Goal: Information Seeking & Learning: Learn about a topic

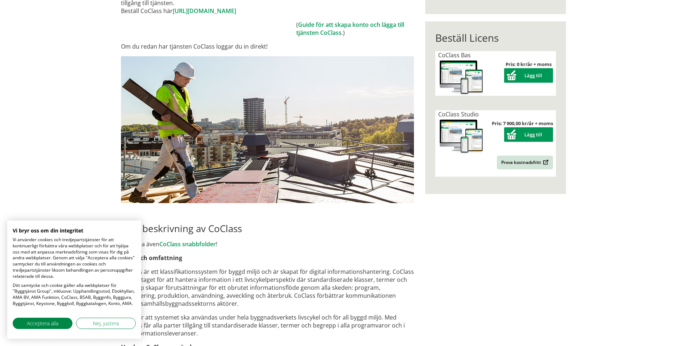
scroll to position [181, 0]
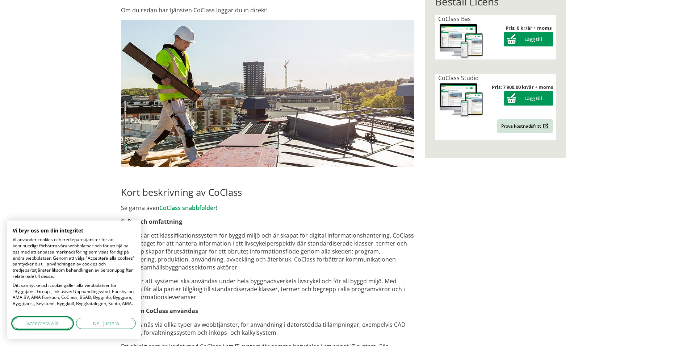
click at [50, 322] on span "Acceptera alla" at bounding box center [43, 323] width 32 height 8
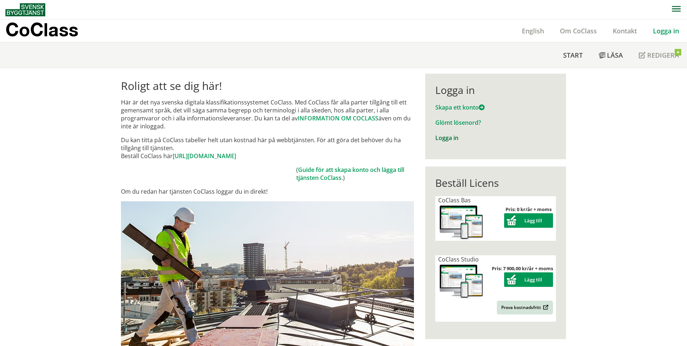
click at [441, 137] on link "Logga in" at bounding box center [446, 138] width 23 height 8
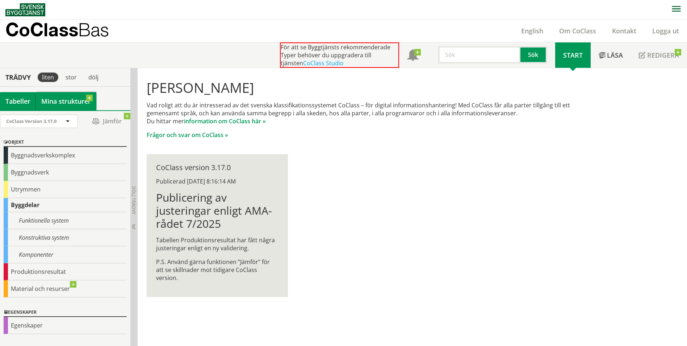
click at [56, 99] on link "Mina strukturer" at bounding box center [66, 101] width 61 height 18
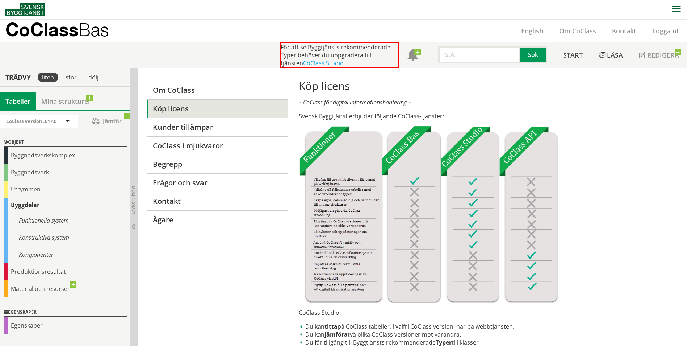
click at [17, 98] on div "Tabeller" at bounding box center [18, 101] width 36 height 18
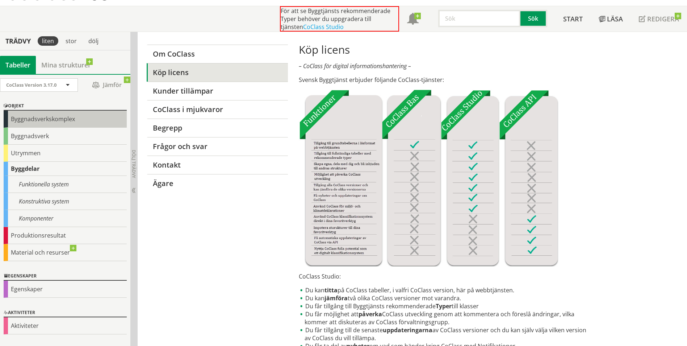
click at [37, 118] on div "Byggnadsverkskomplex" at bounding box center [65, 118] width 123 height 17
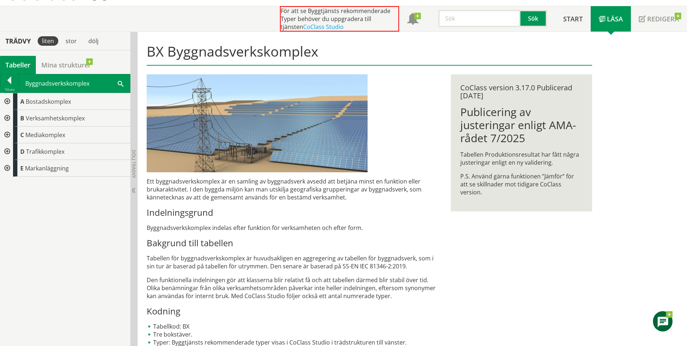
scroll to position [46, 0]
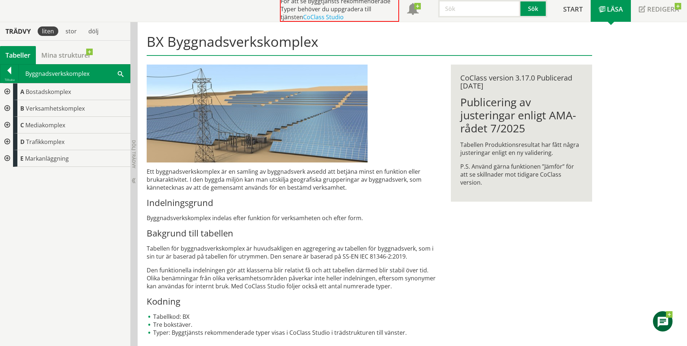
click at [5, 91] on div at bounding box center [6, 91] width 13 height 17
click at [14, 107] on div at bounding box center [12, 108] width 13 height 17
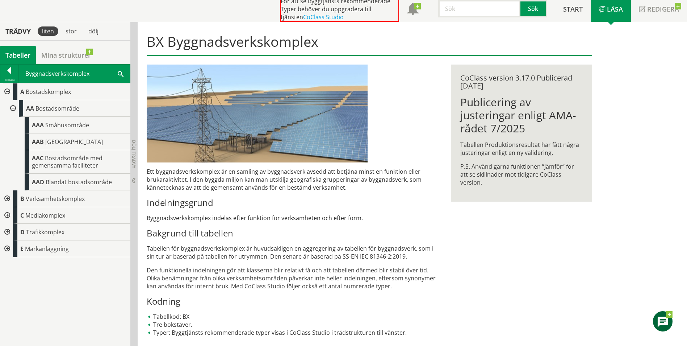
click at [13, 106] on div at bounding box center [12, 108] width 13 height 17
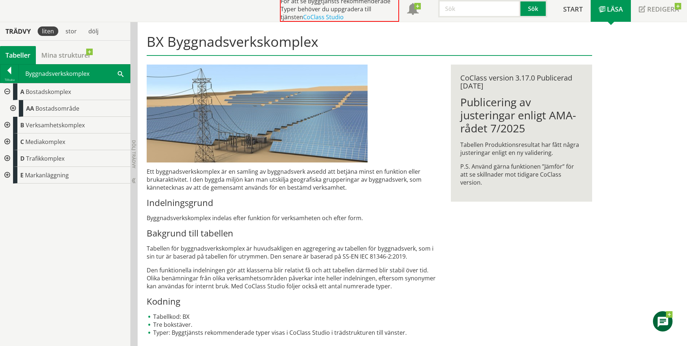
click at [7, 124] on div at bounding box center [6, 125] width 13 height 17
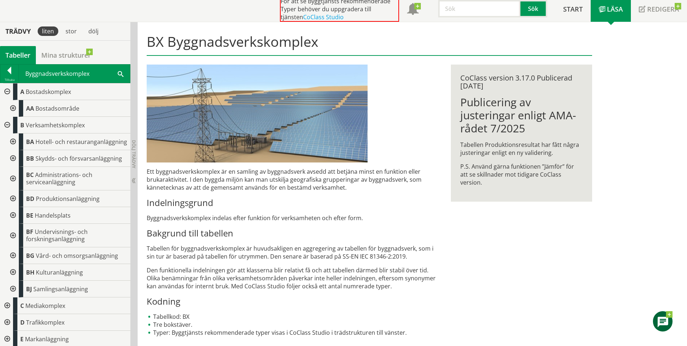
click at [11, 145] on div at bounding box center [12, 141] width 13 height 17
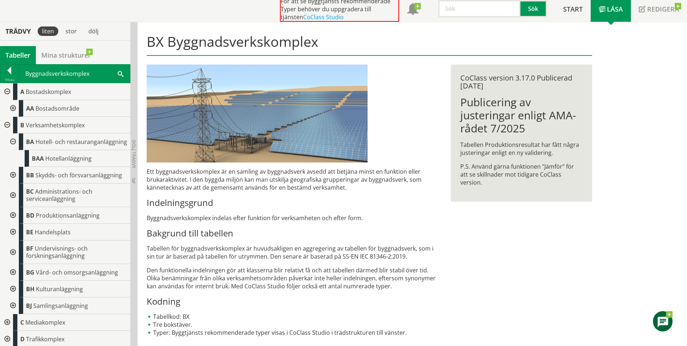
scroll to position [25, 0]
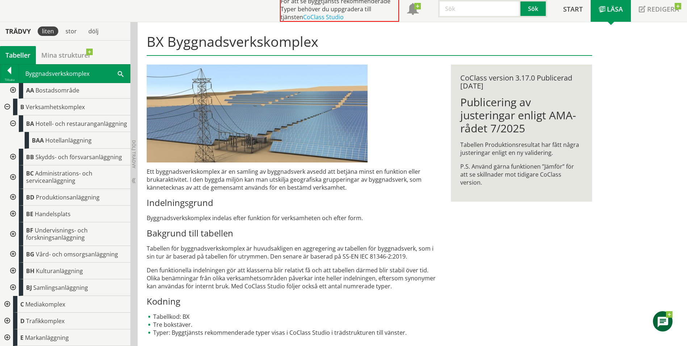
click at [12, 120] on div at bounding box center [12, 123] width 13 height 17
click at [15, 157] on div at bounding box center [12, 157] width 13 height 17
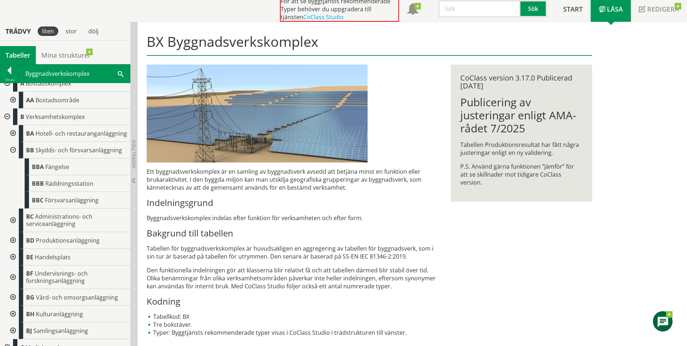
scroll to position [25, 0]
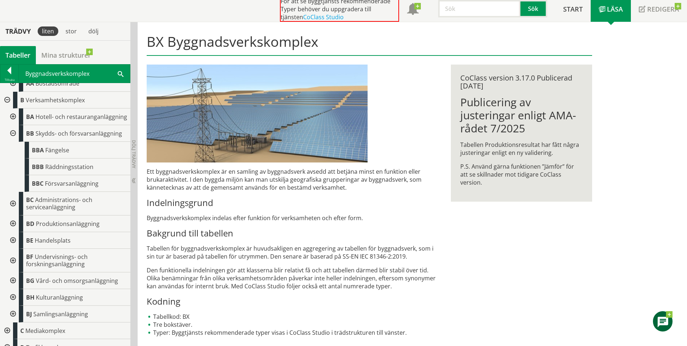
click at [12, 139] on div at bounding box center [12, 133] width 13 height 17
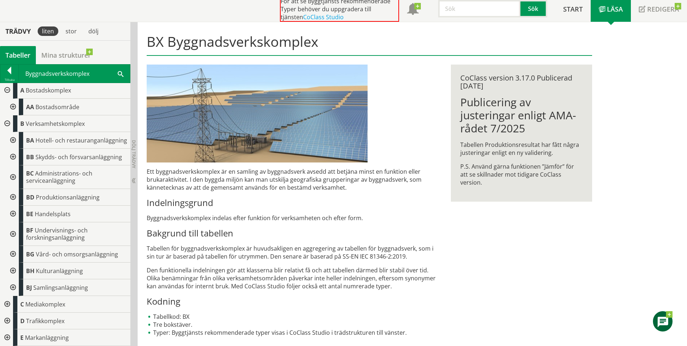
scroll to position [8, 0]
click at [12, 177] on div at bounding box center [12, 177] width 13 height 24
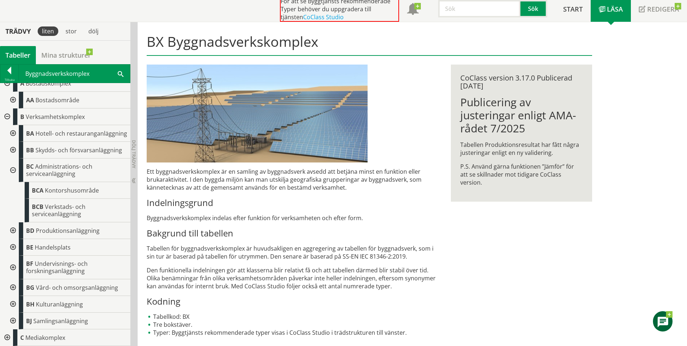
scroll to position [25, 0]
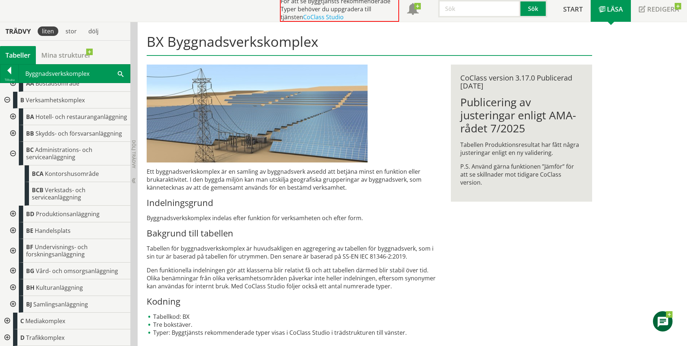
click at [12, 162] on div at bounding box center [12, 154] width 13 height 24
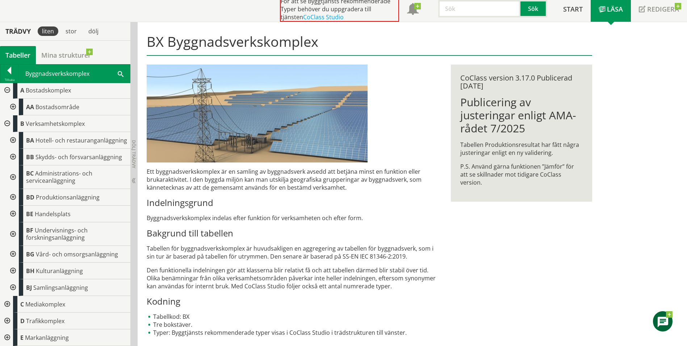
click at [12, 179] on div at bounding box center [12, 177] width 13 height 24
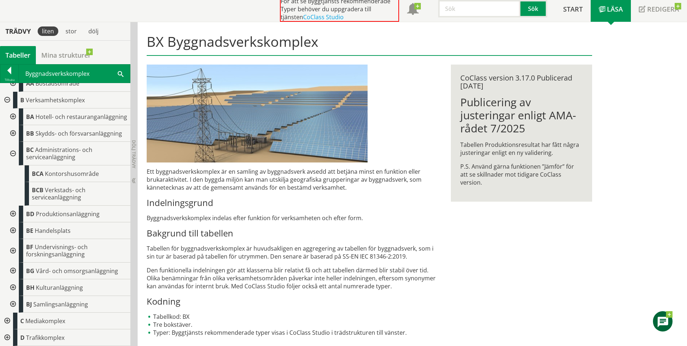
click at [12, 159] on div at bounding box center [12, 154] width 13 height 24
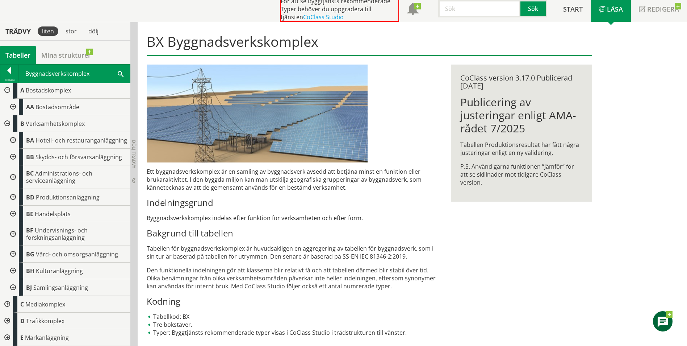
click at [14, 232] on div at bounding box center [12, 234] width 13 height 24
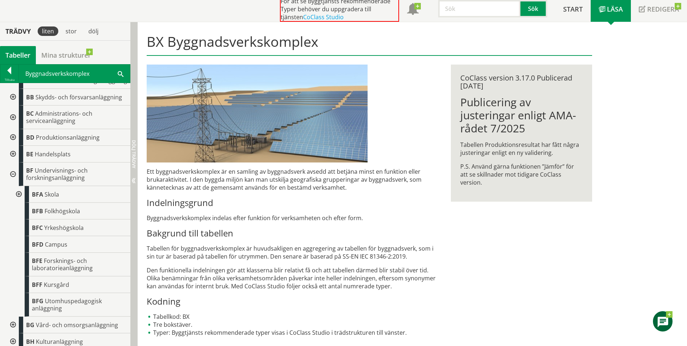
scroll to position [97, 0]
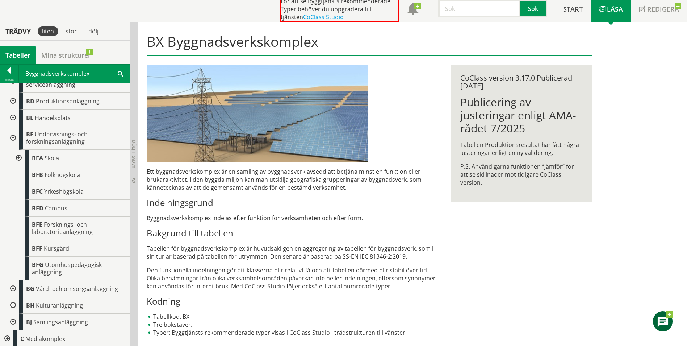
click at [19, 165] on div at bounding box center [18, 158] width 13 height 17
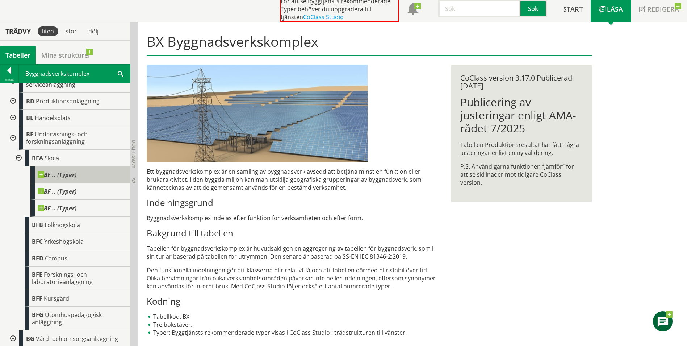
click at [76, 171] on span at bounding box center [76, 171] width 0 height 0
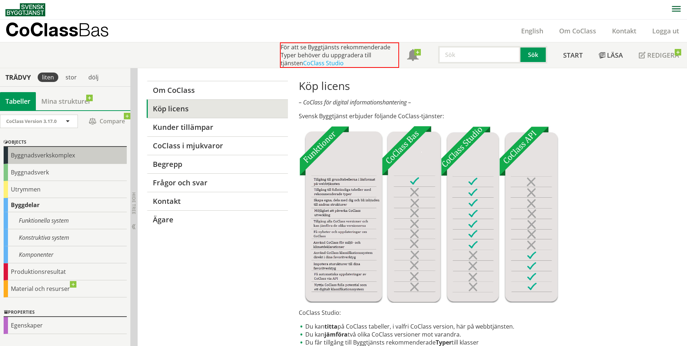
click at [36, 157] on div "Byggnadsverkskomplex" at bounding box center [65, 155] width 123 height 17
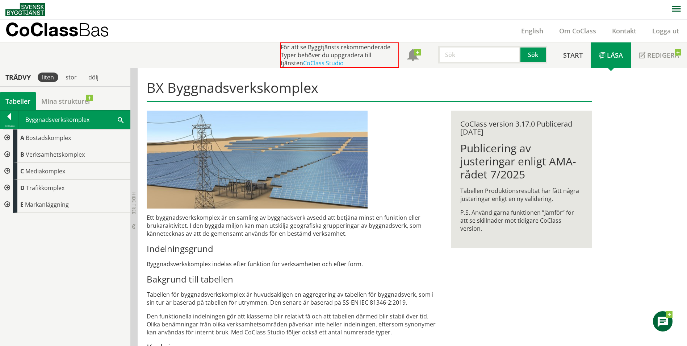
click at [8, 154] on div at bounding box center [6, 154] width 13 height 17
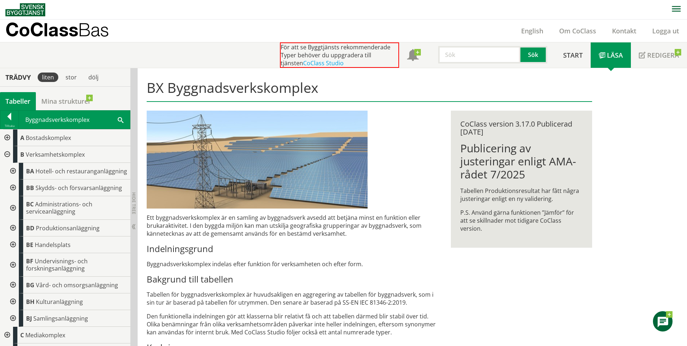
click at [6, 153] on div at bounding box center [6, 154] width 13 height 17
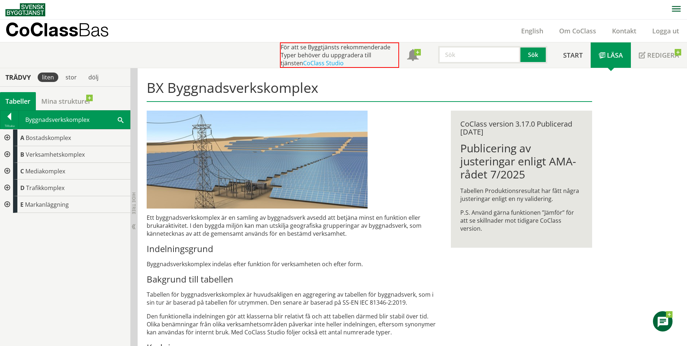
click at [7, 154] on div at bounding box center [6, 154] width 13 height 17
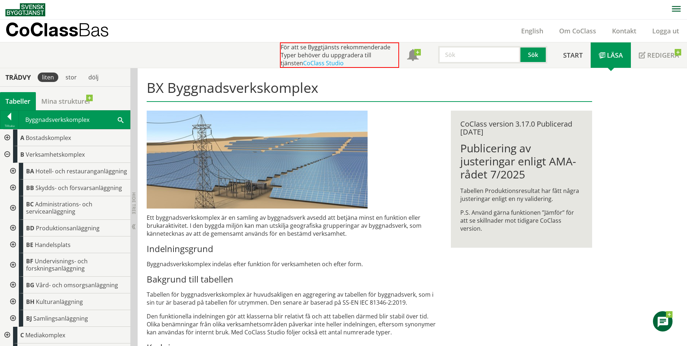
click at [7, 154] on div at bounding box center [6, 154] width 13 height 17
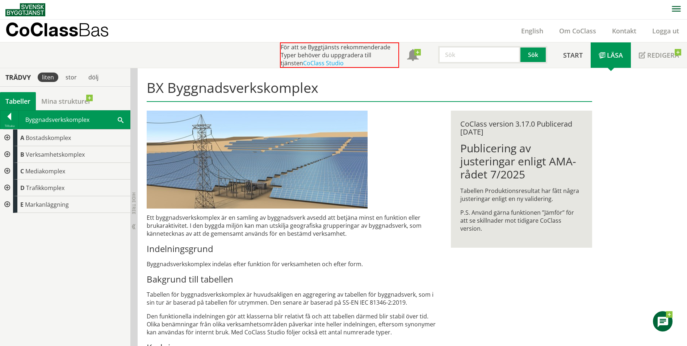
click at [7, 171] on div at bounding box center [6, 171] width 13 height 17
click at [6, 186] on div at bounding box center [6, 187] width 13 height 17
click at [7, 204] on div at bounding box center [6, 204] width 13 height 17
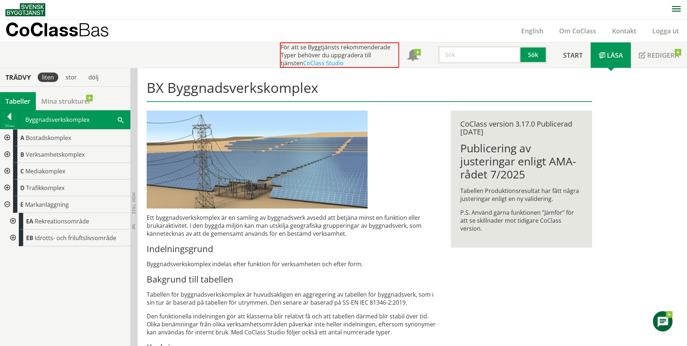
click at [12, 221] on div at bounding box center [12, 221] width 13 height 17
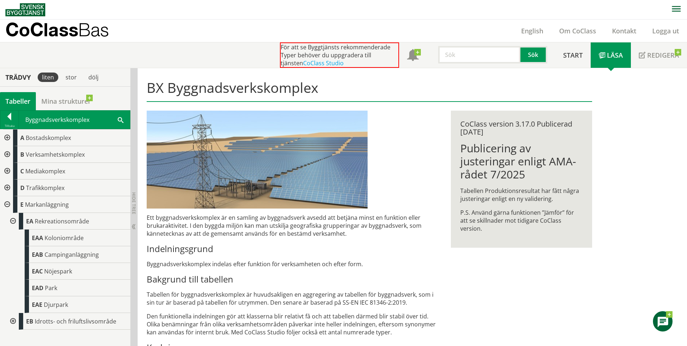
click at [12, 319] on div at bounding box center [12, 321] width 13 height 17
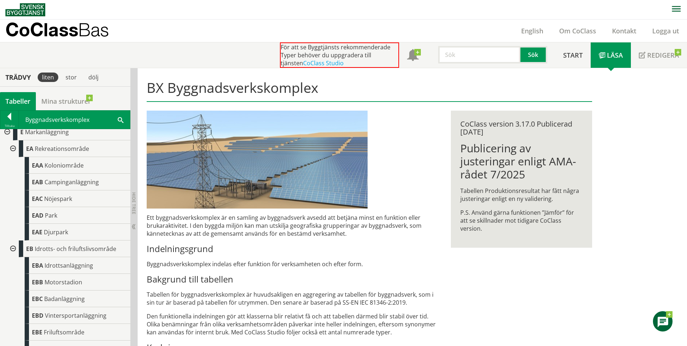
click at [13, 149] on div at bounding box center [12, 148] width 13 height 17
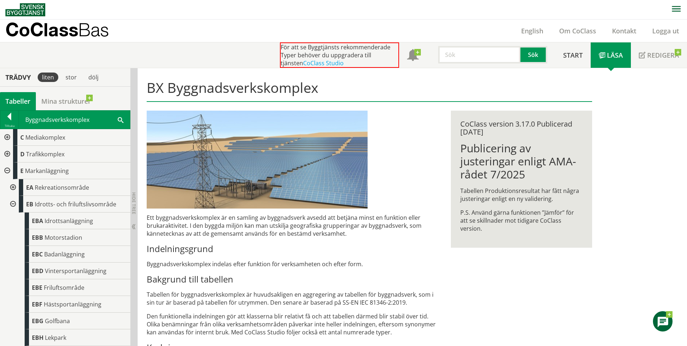
click at [12, 203] on div at bounding box center [12, 204] width 13 height 17
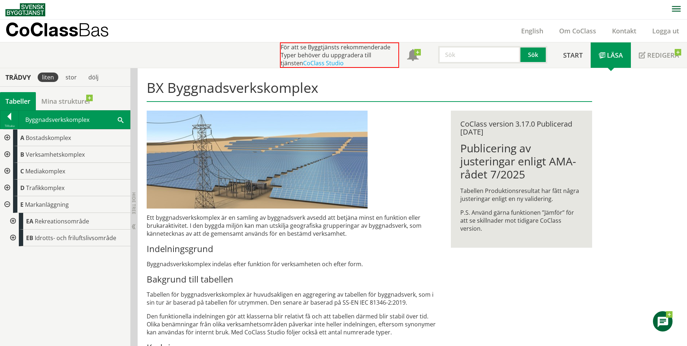
scroll to position [0, 0]
click at [5, 203] on div at bounding box center [6, 204] width 13 height 17
click at [11, 117] on div at bounding box center [9, 118] width 18 height 10
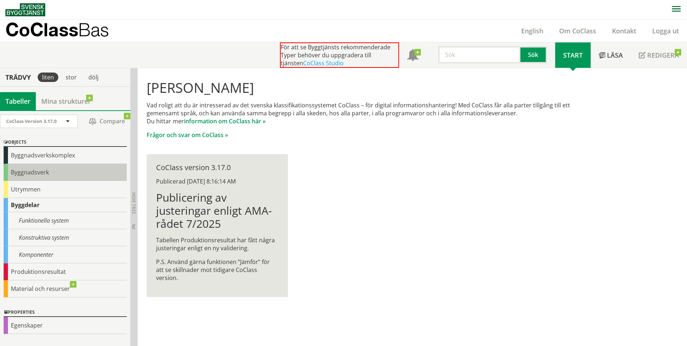
click at [22, 174] on div "Byggnadsverk" at bounding box center [65, 172] width 123 height 17
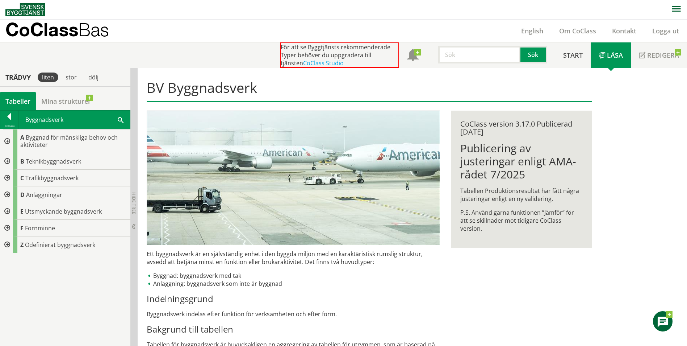
click at [7, 194] on div at bounding box center [6, 194] width 13 height 17
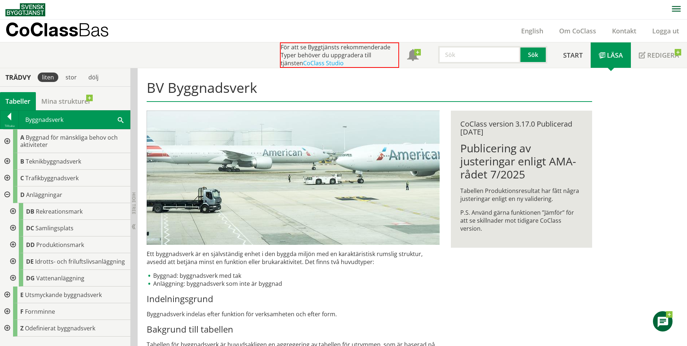
click at [7, 195] on div at bounding box center [6, 194] width 13 height 17
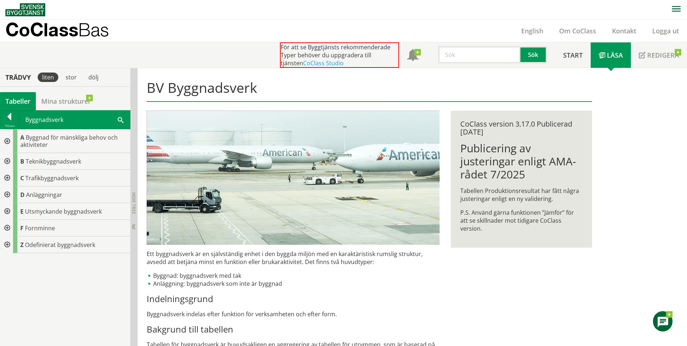
click at [5, 210] on div at bounding box center [6, 211] width 13 height 17
click at [12, 226] on div at bounding box center [12, 228] width 13 height 17
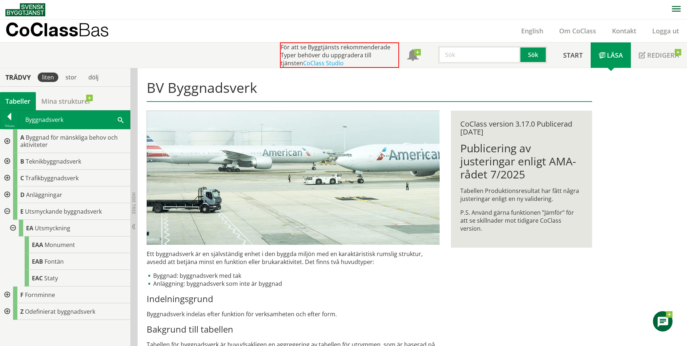
click at [12, 226] on div at bounding box center [12, 228] width 13 height 17
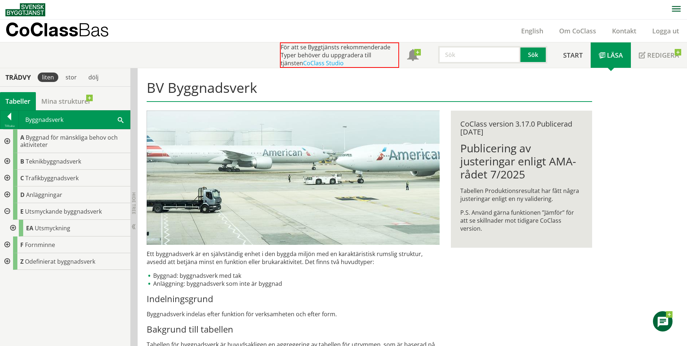
click at [5, 243] on div at bounding box center [6, 244] width 13 height 17
click at [7, 277] on div at bounding box center [6, 278] width 13 height 17
click at [13, 293] on div at bounding box center [12, 294] width 13 height 17
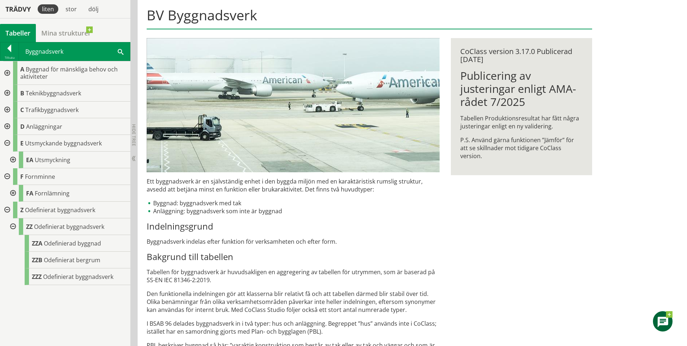
scroll to position [36, 0]
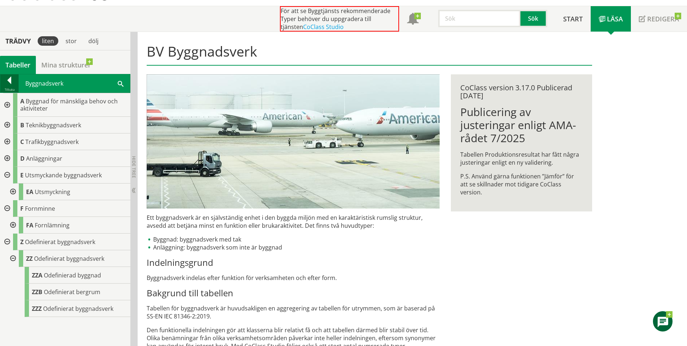
click at [4, 82] on div at bounding box center [9, 81] width 18 height 10
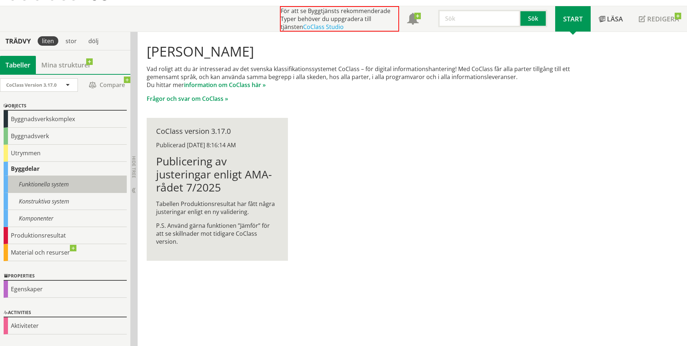
click at [36, 182] on div "Funktionella system" at bounding box center [65, 184] width 123 height 17
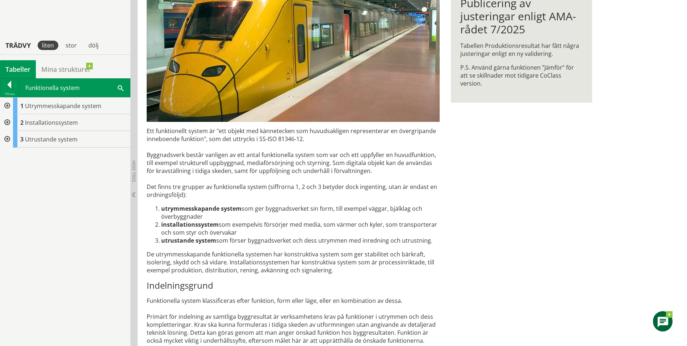
scroll to position [181, 0]
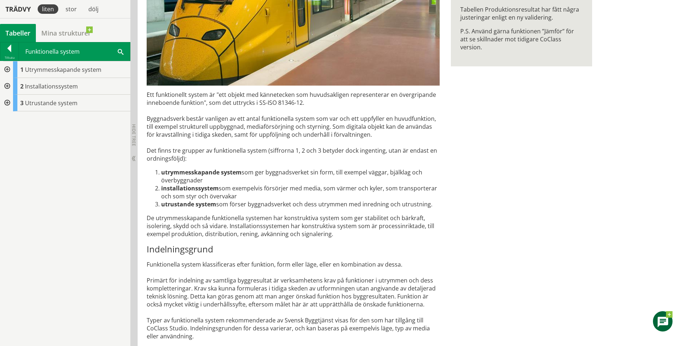
click at [5, 84] on div at bounding box center [6, 86] width 13 height 17
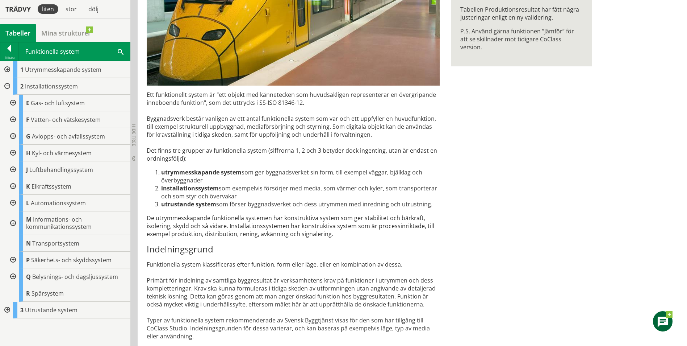
click at [8, 86] on div at bounding box center [6, 86] width 13 height 17
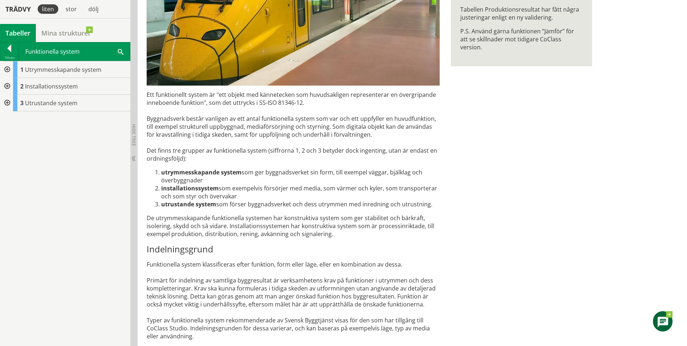
click at [7, 104] on div at bounding box center [6, 103] width 13 height 17
click at [11, 135] on div at bounding box center [12, 136] width 13 height 17
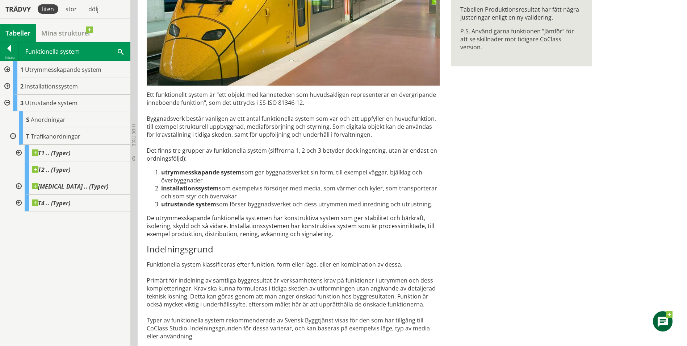
click at [20, 151] on div at bounding box center [18, 153] width 13 height 17
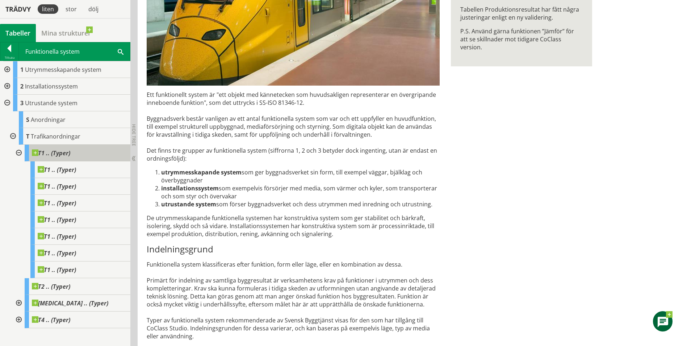
click at [70, 149] on span at bounding box center [70, 149] width 0 height 0
click at [76, 166] on span at bounding box center [76, 166] width 0 height 0
click at [62, 151] on span "T1 .. (Typer)" at bounding box center [51, 152] width 38 height 7
click at [12, 136] on div at bounding box center [12, 136] width 13 height 17
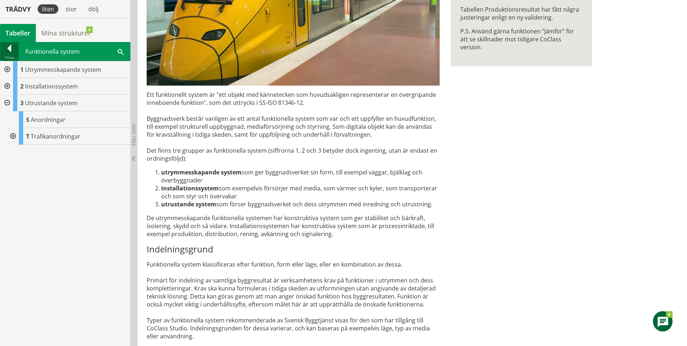
click at [8, 48] on div at bounding box center [9, 50] width 18 height 10
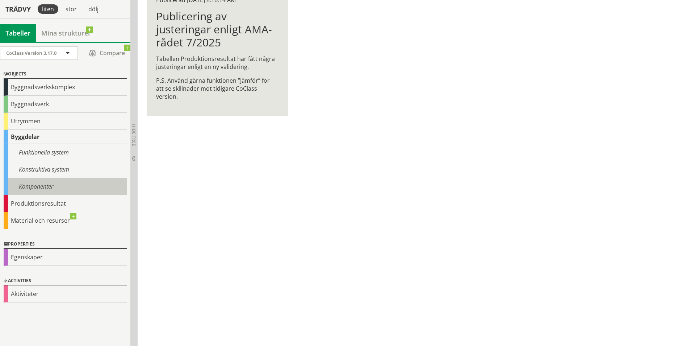
click at [38, 188] on div "Komponenter" at bounding box center [65, 186] width 123 height 17
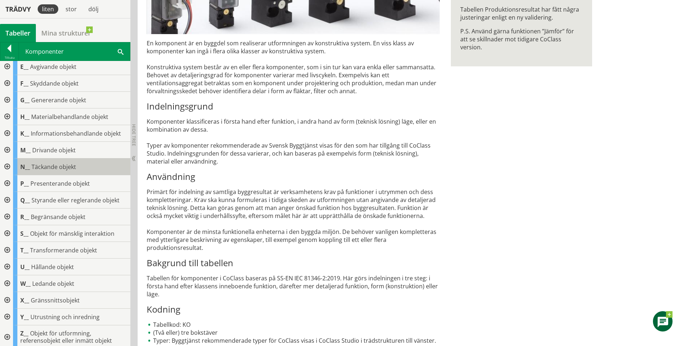
scroll to position [39, 0]
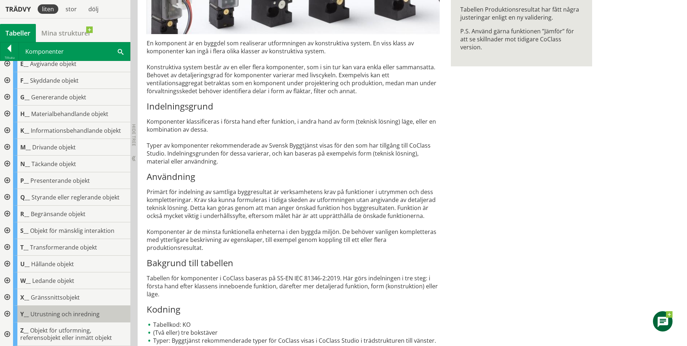
click at [53, 316] on span "Utrustning och inredning" at bounding box center [64, 314] width 69 height 8
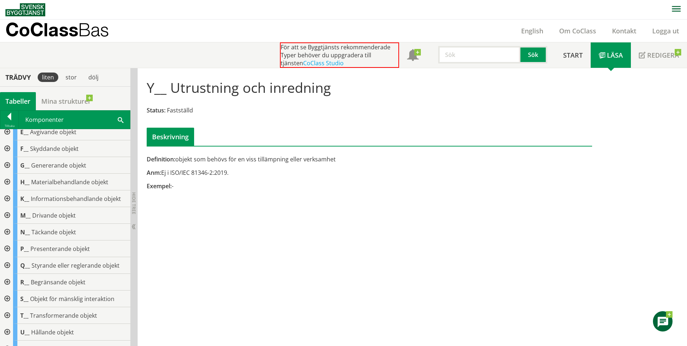
scroll to position [0, 0]
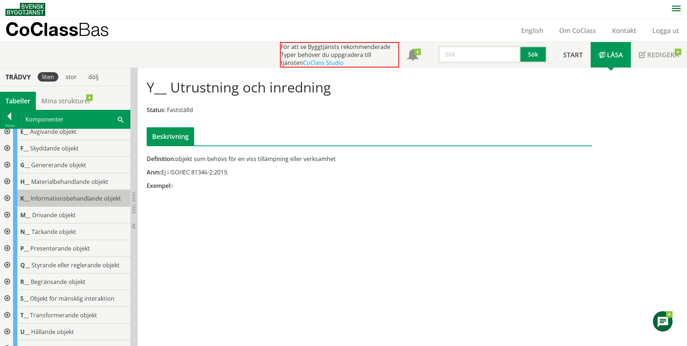
click at [38, 201] on span "Informationsbehandlande objekt" at bounding box center [76, 198] width 90 height 8
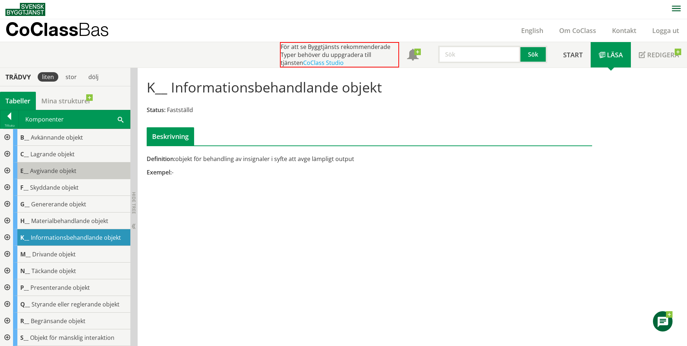
click at [45, 172] on span "Avgivande objekt" at bounding box center [53, 171] width 46 height 8
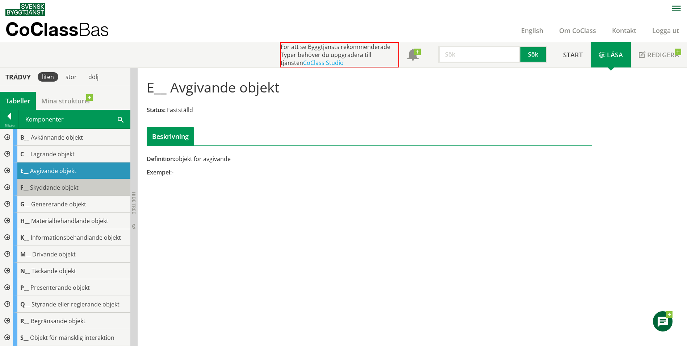
click at [46, 189] on span "Skyddande objekt" at bounding box center [54, 187] width 49 height 8
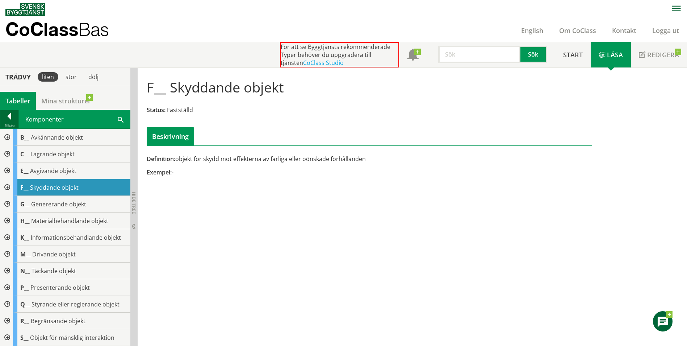
click at [6, 116] on div at bounding box center [9, 117] width 18 height 10
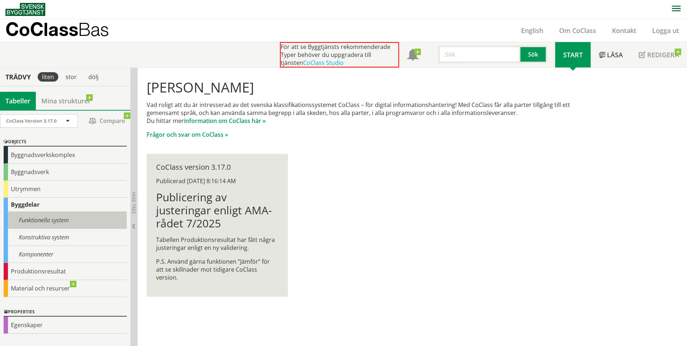
scroll to position [30, 0]
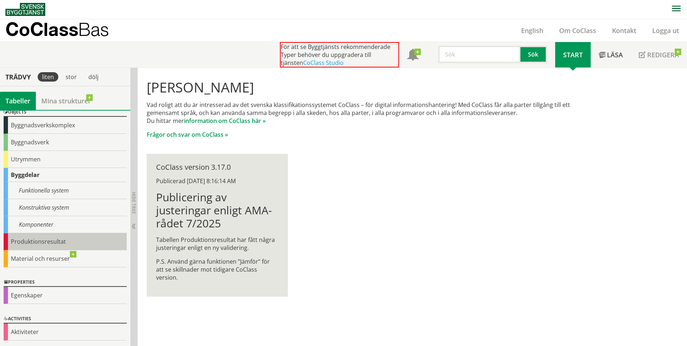
click at [30, 242] on div "Produktionsresultat" at bounding box center [65, 241] width 123 height 17
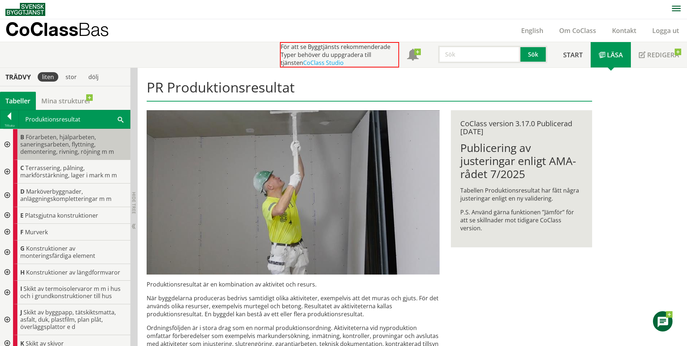
click at [51, 151] on span "Förarbeten, hjälparbeten, saneringsarbeten, flyttning, demontering, rivning, rö…" at bounding box center [67, 144] width 94 height 22
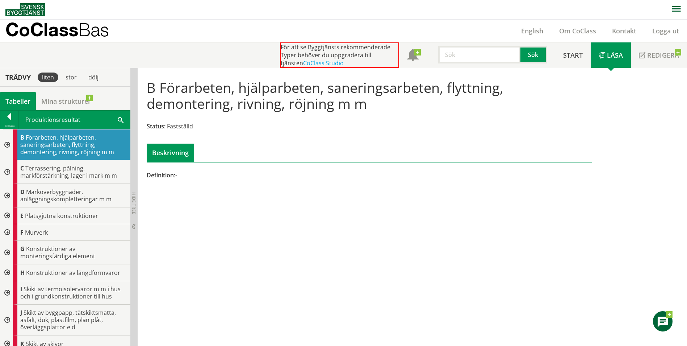
click at [6, 145] on div at bounding box center [6, 144] width 13 height 31
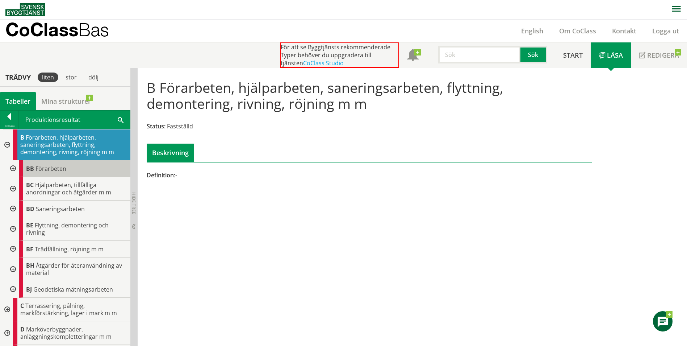
click at [62, 169] on span "Förarbeten" at bounding box center [51, 168] width 31 height 8
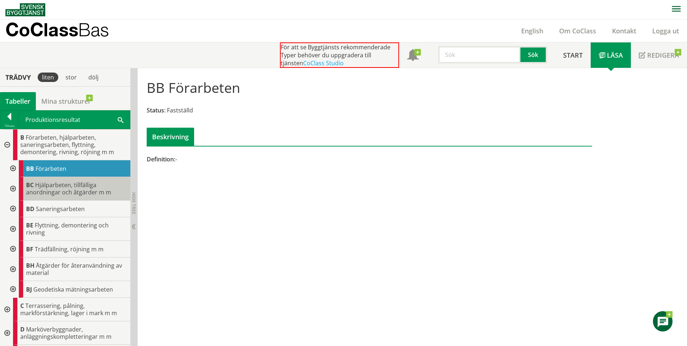
click at [61, 190] on span "Hjälparbeten, tillfälliga anordningar och åtgärder m m" at bounding box center [68, 188] width 85 height 15
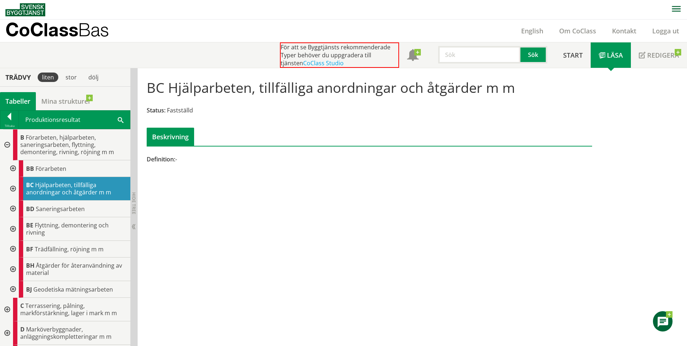
click at [13, 189] on div at bounding box center [12, 189] width 13 height 24
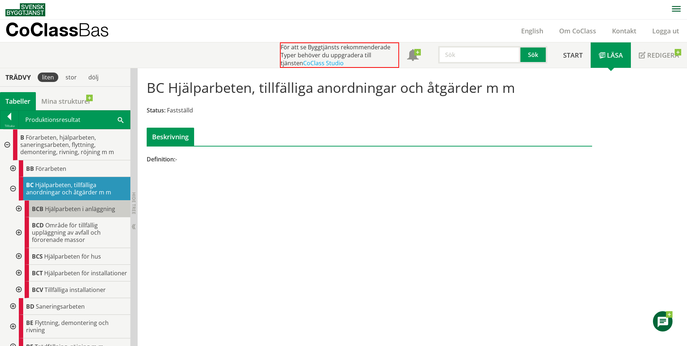
click at [58, 207] on span "Hjälparbeten i anläggning" at bounding box center [80, 209] width 70 height 8
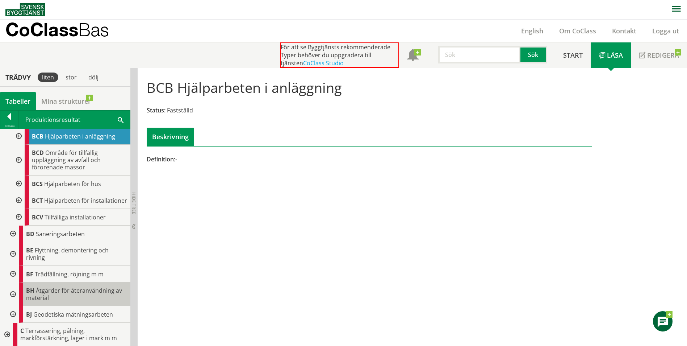
scroll to position [109, 0]
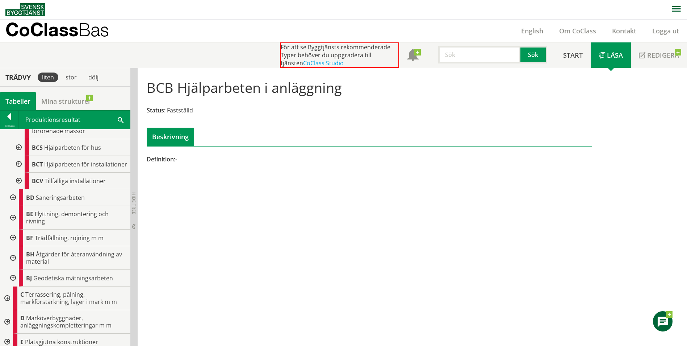
click at [11, 204] on div at bounding box center [12, 197] width 13 height 17
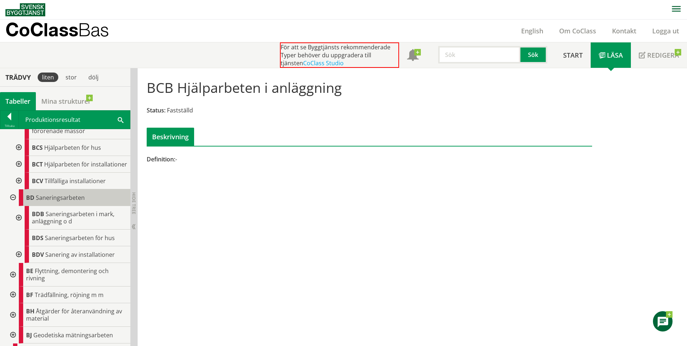
scroll to position [181, 0]
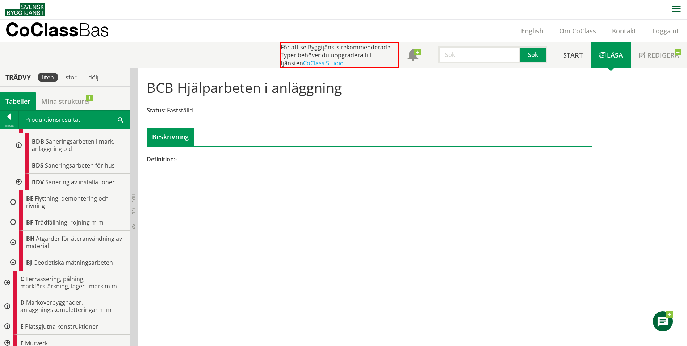
click at [13, 229] on div at bounding box center [12, 222] width 13 height 17
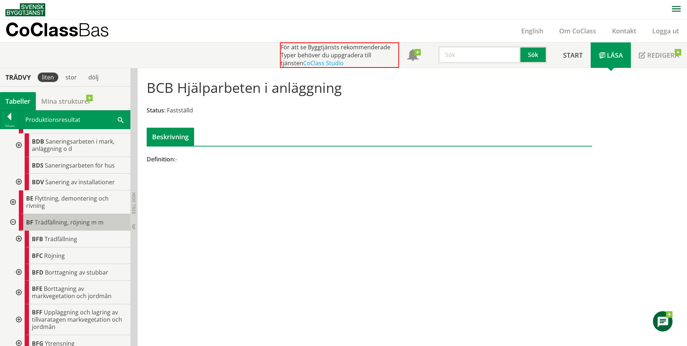
scroll to position [254, 0]
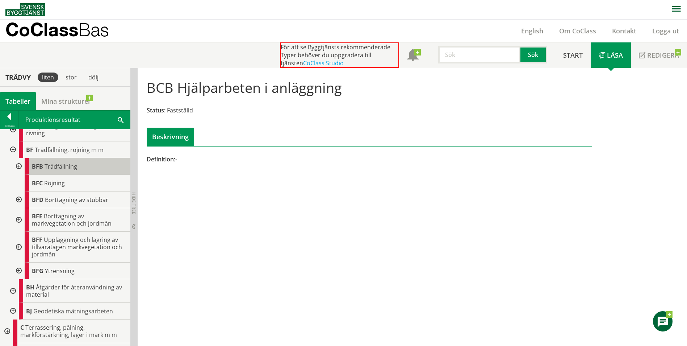
click at [56, 170] on span "Trädfällning" at bounding box center [61, 166] width 33 height 8
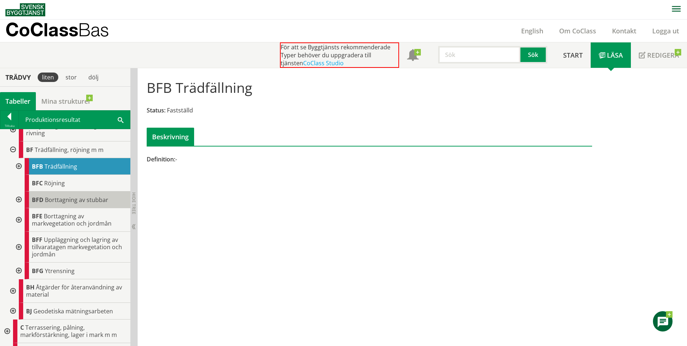
click at [52, 204] on span "Borttagning av stubbar" at bounding box center [76, 200] width 63 height 8
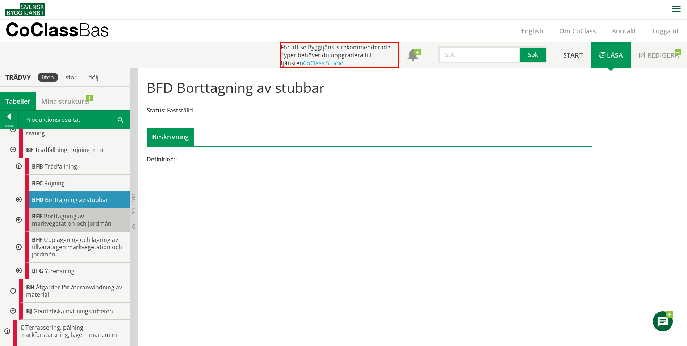
click at [53, 226] on span "Borttagning av markvegetation och jordmån" at bounding box center [72, 219] width 80 height 15
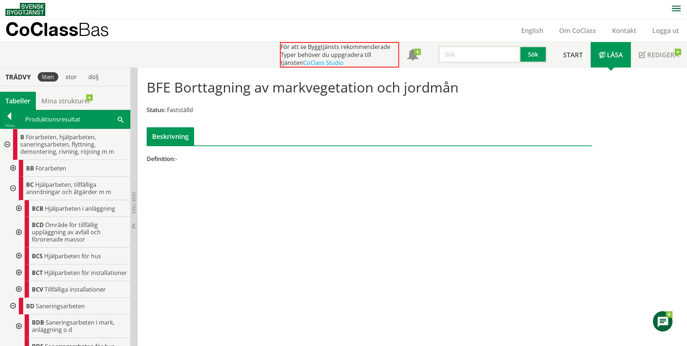
click at [6, 142] on div at bounding box center [6, 144] width 13 height 31
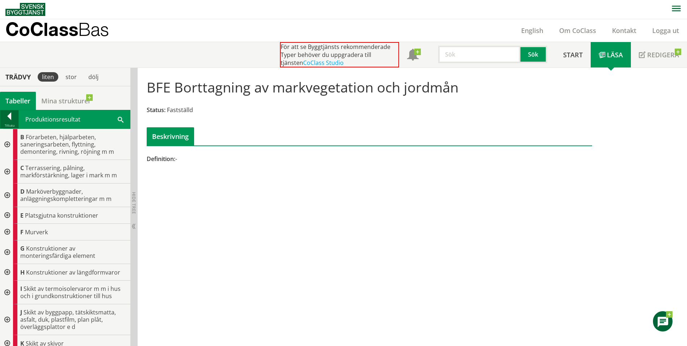
click at [10, 117] on div at bounding box center [9, 117] width 18 height 10
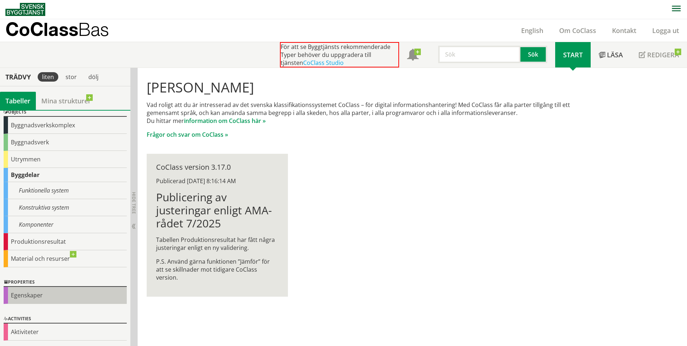
click at [17, 296] on div "Egenskaper" at bounding box center [65, 295] width 123 height 17
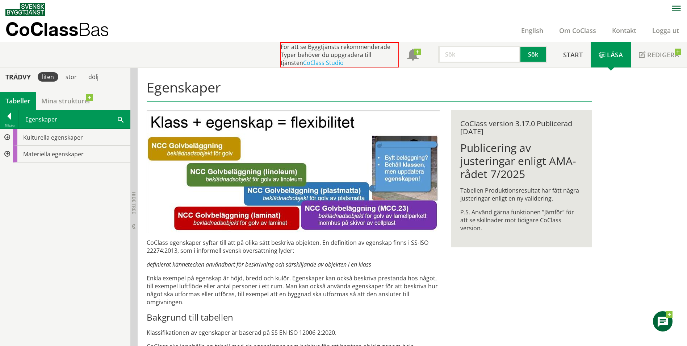
click at [7, 137] on div at bounding box center [6, 137] width 13 height 17
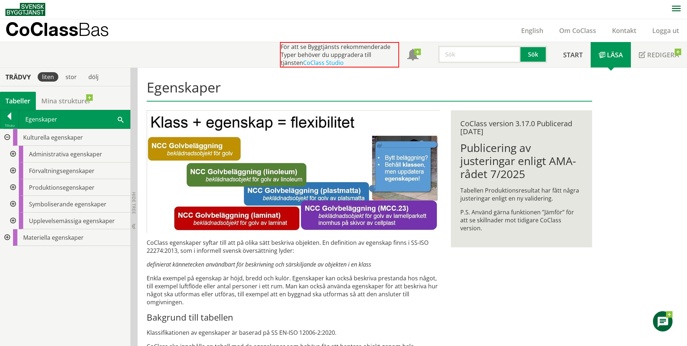
click at [13, 153] on div at bounding box center [12, 154] width 13 height 17
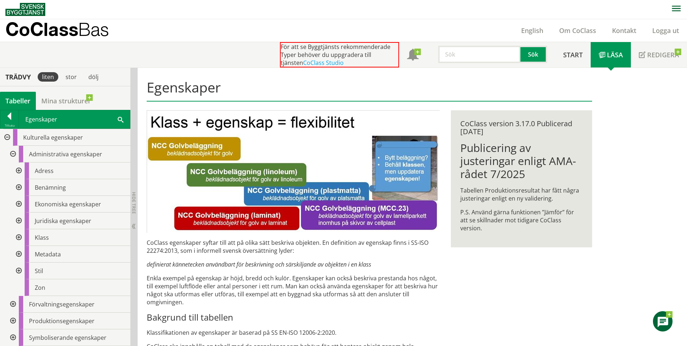
click at [13, 153] on div at bounding box center [12, 154] width 13 height 17
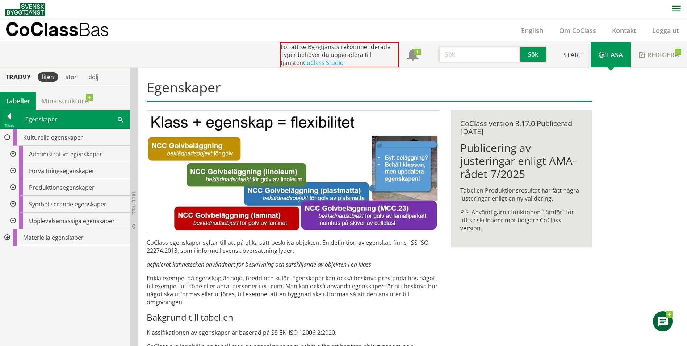
click at [12, 170] on div at bounding box center [12, 170] width 13 height 17
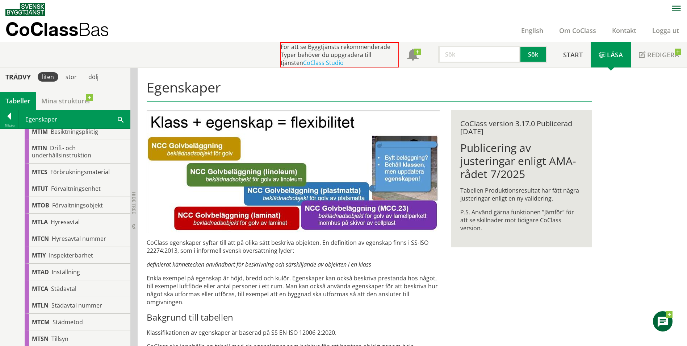
scroll to position [145, 0]
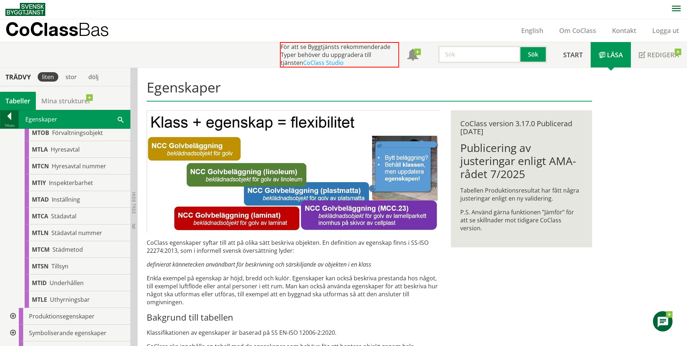
click at [8, 116] on div at bounding box center [9, 117] width 18 height 10
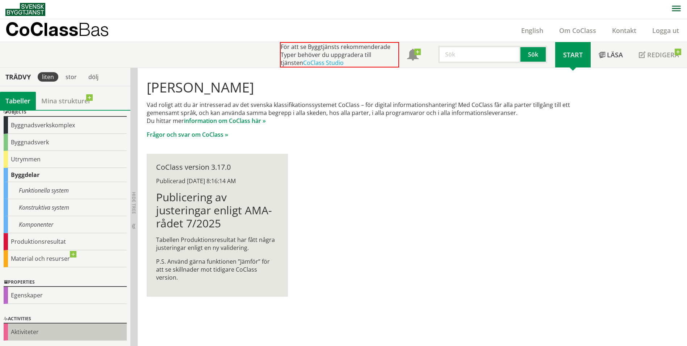
click at [22, 330] on div "Aktiviteter" at bounding box center [65, 331] width 123 height 17
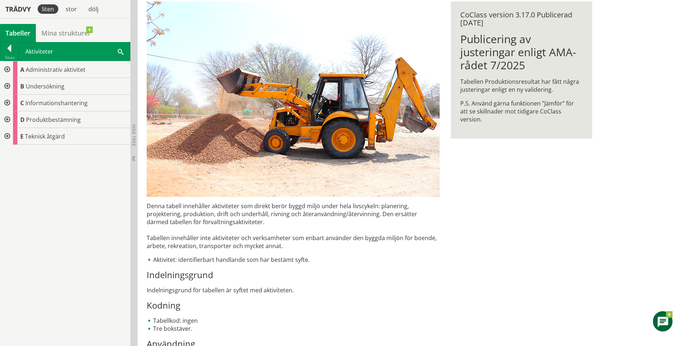
scroll to position [130, 0]
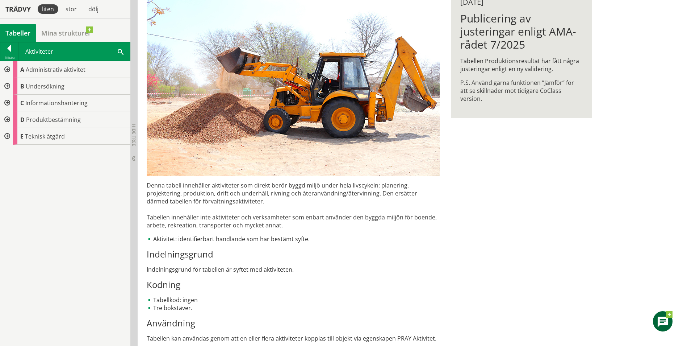
click at [6, 137] on div at bounding box center [6, 136] width 13 height 17
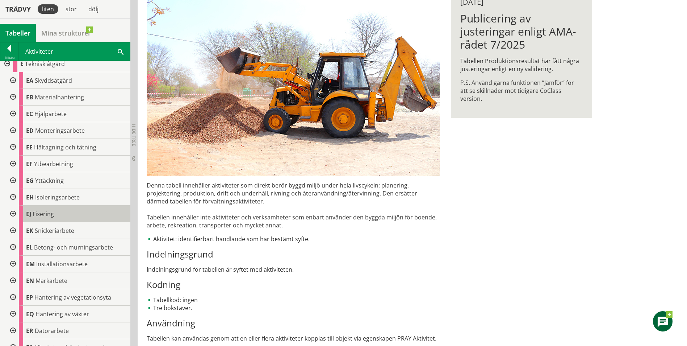
scroll to position [139, 0]
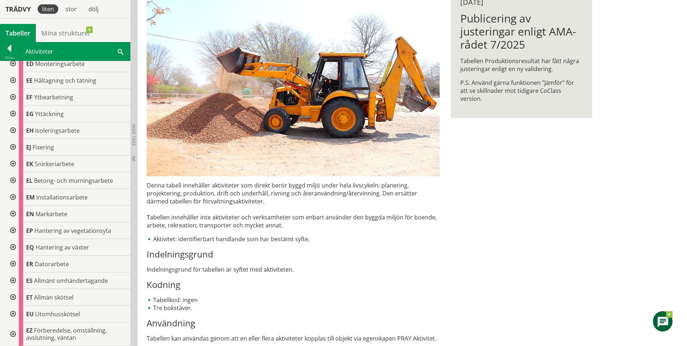
click at [13, 213] on div at bounding box center [12, 213] width 13 height 17
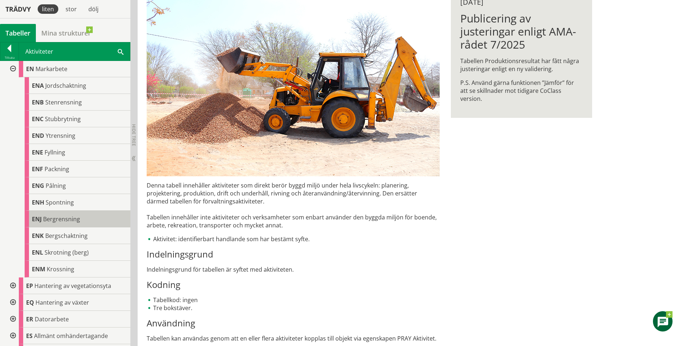
scroll to position [320, 0]
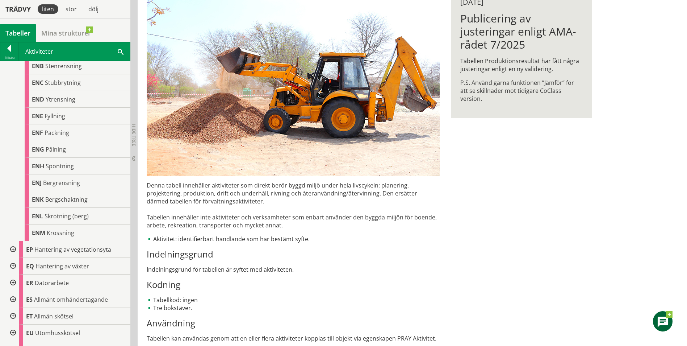
click at [13, 249] on div at bounding box center [12, 249] width 13 height 17
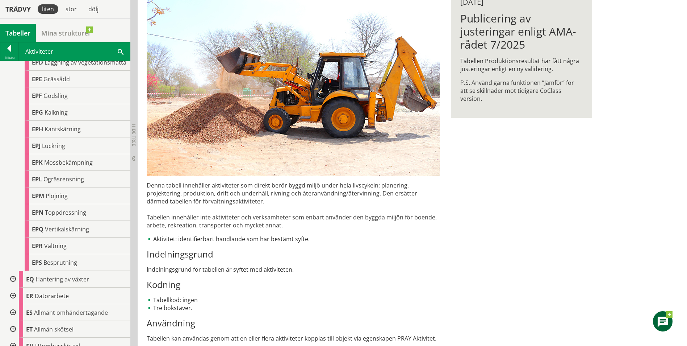
scroll to position [613, 0]
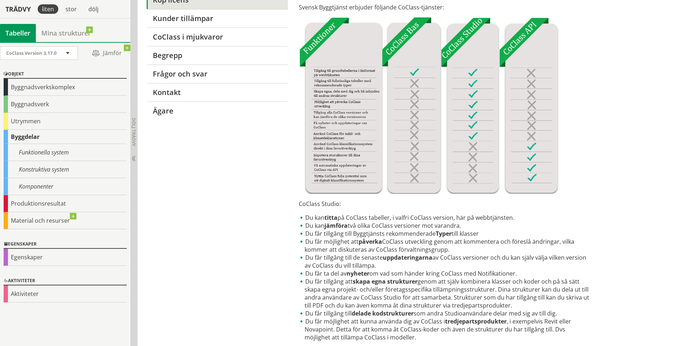
scroll to position [145, 0]
